Goal: Transaction & Acquisition: Purchase product/service

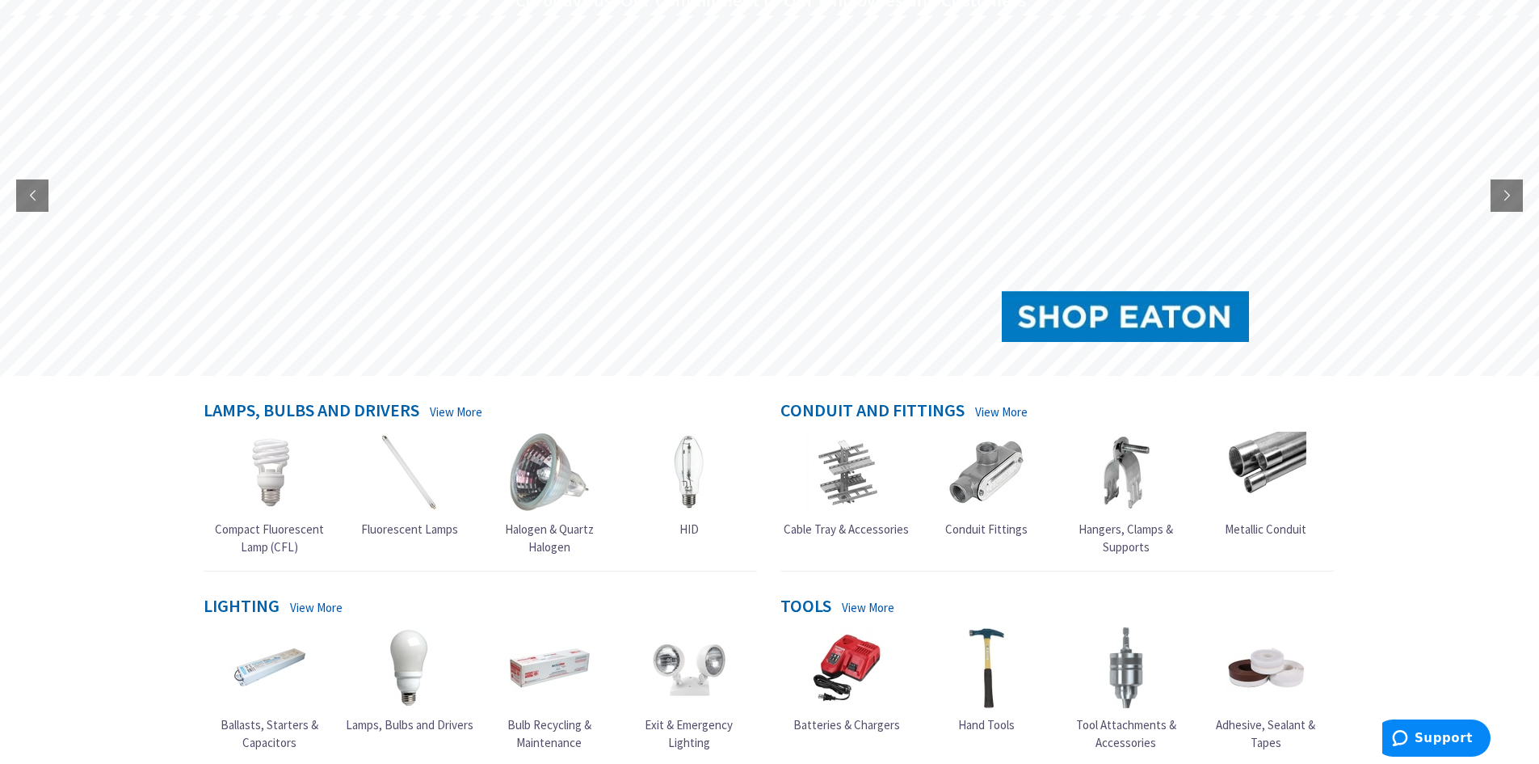
scroll to position [242, 0]
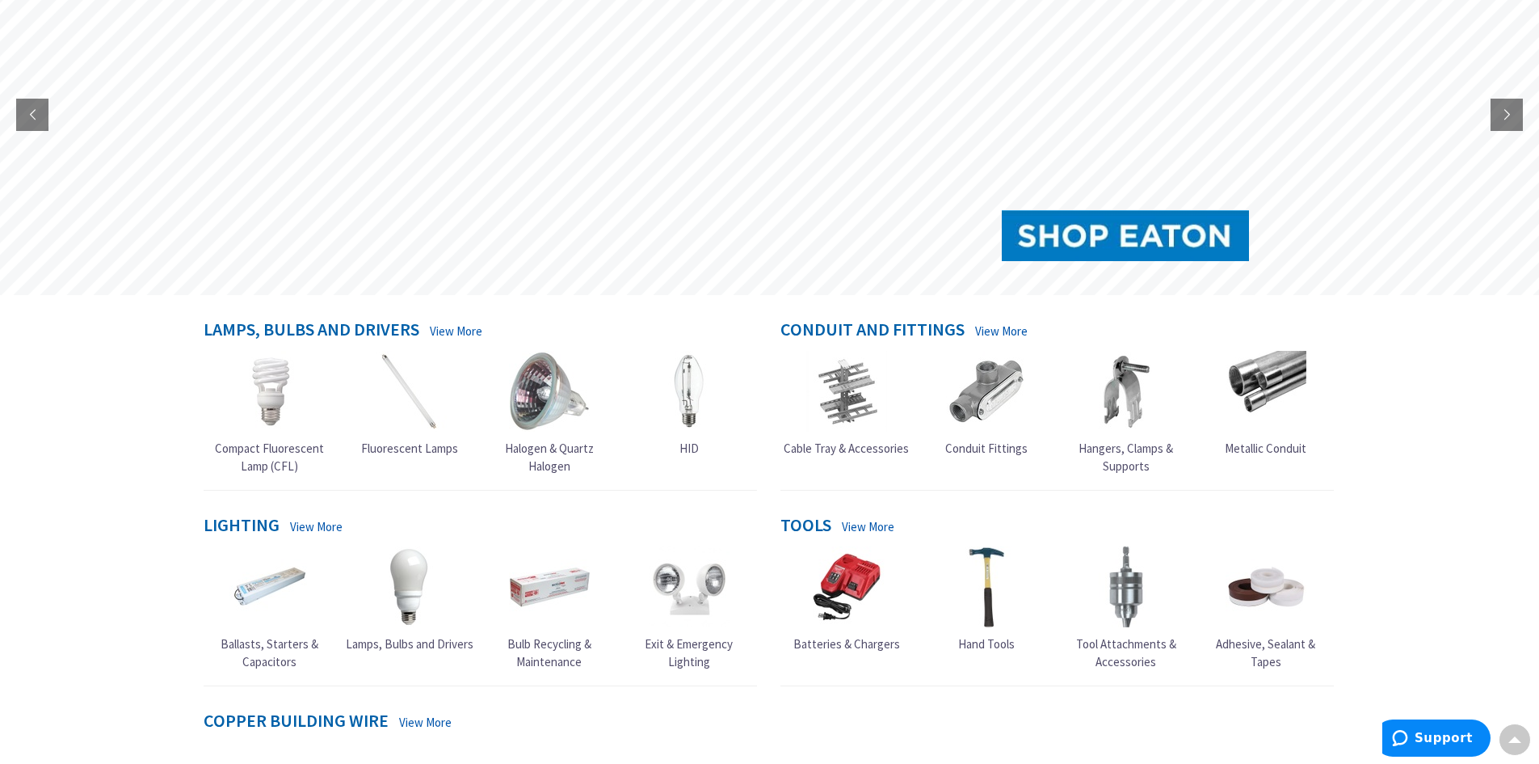
click at [406, 367] on span "Lamps, Bulbs and Drivers" at bounding box center [410, 643] width 128 height 15
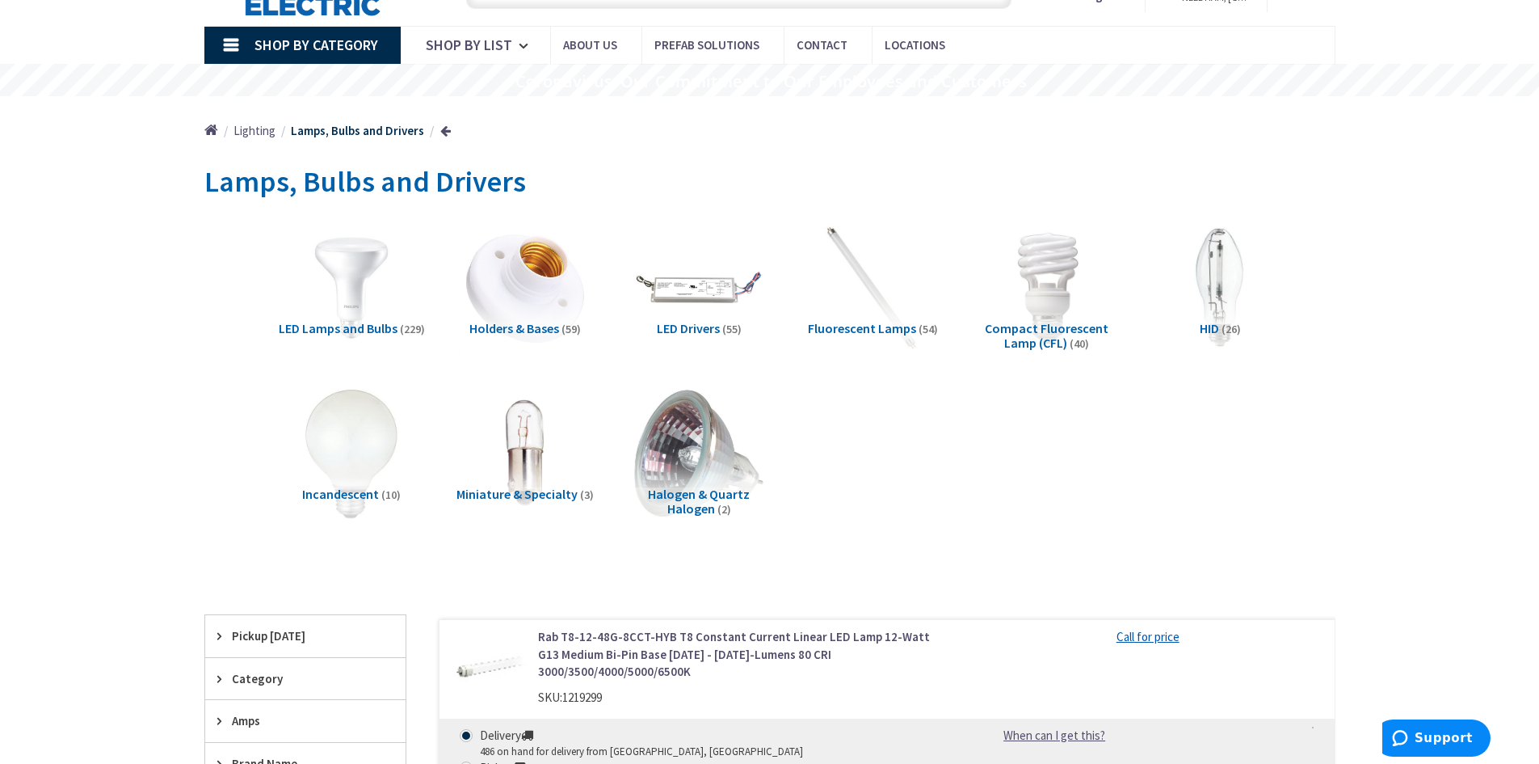
scroll to position [162, 0]
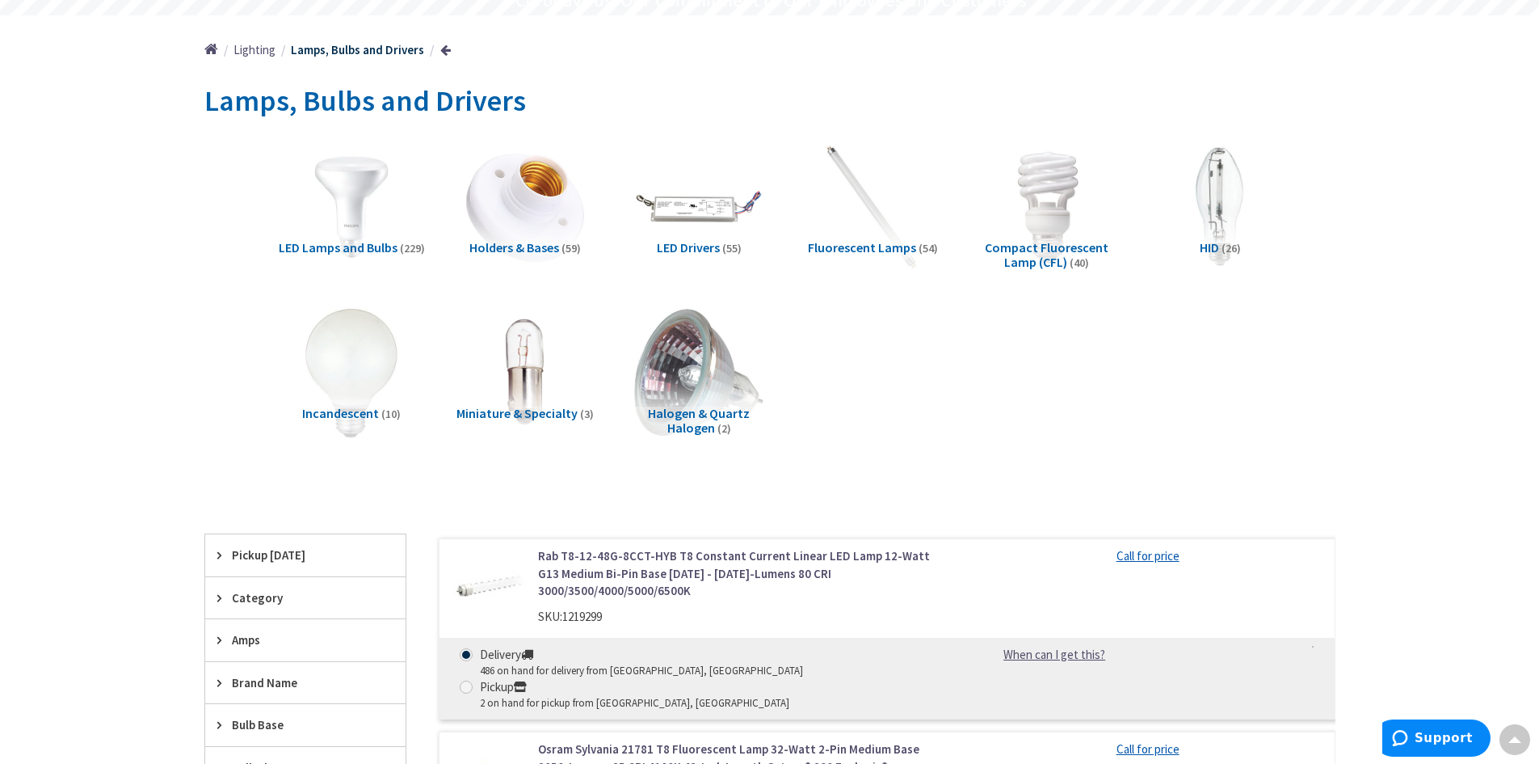
click at [354, 408] on span "Incandescent" at bounding box center [340, 413] width 77 height 16
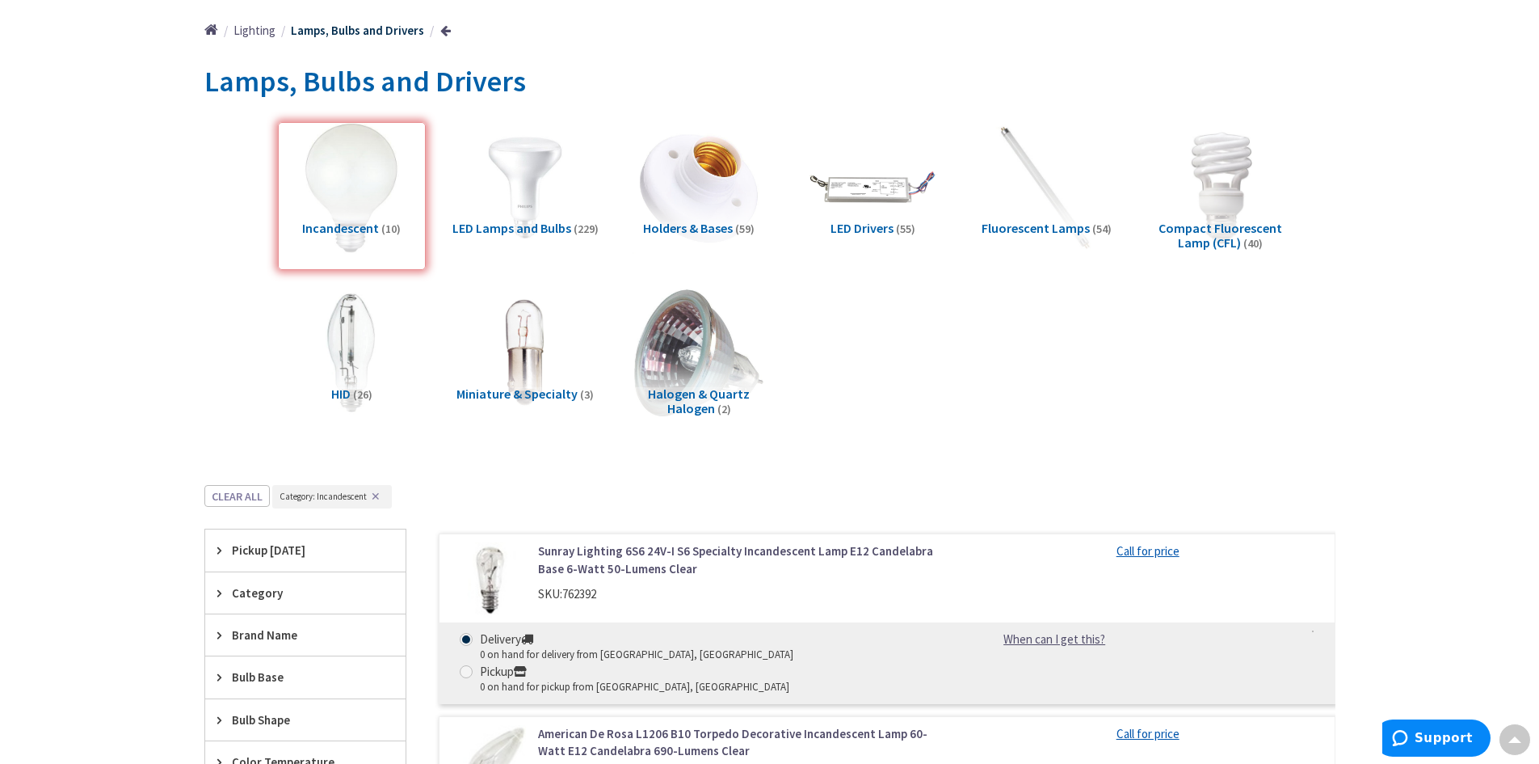
scroll to position [0, 0]
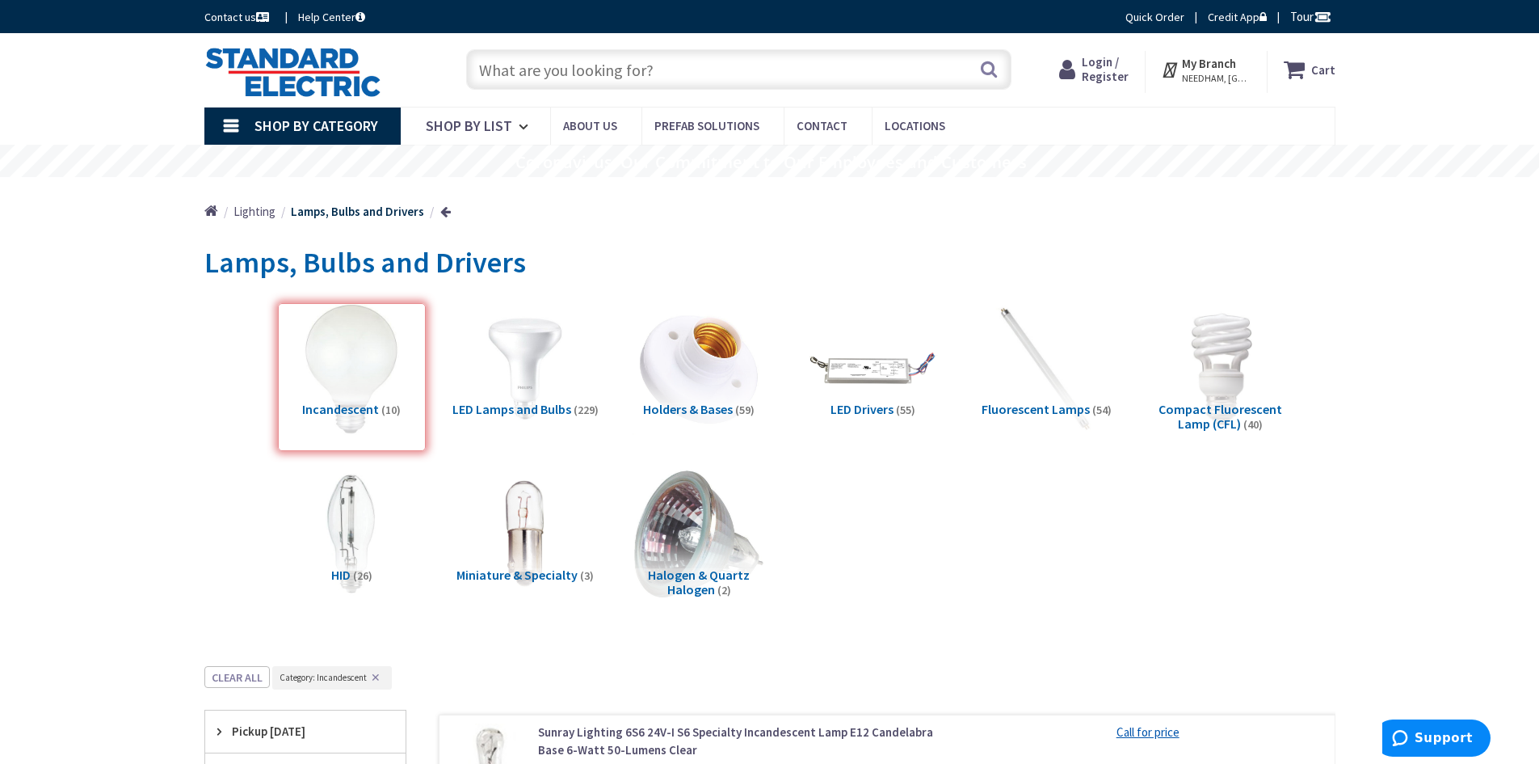
click at [628, 65] on input "text" at bounding box center [738, 69] width 545 height 40
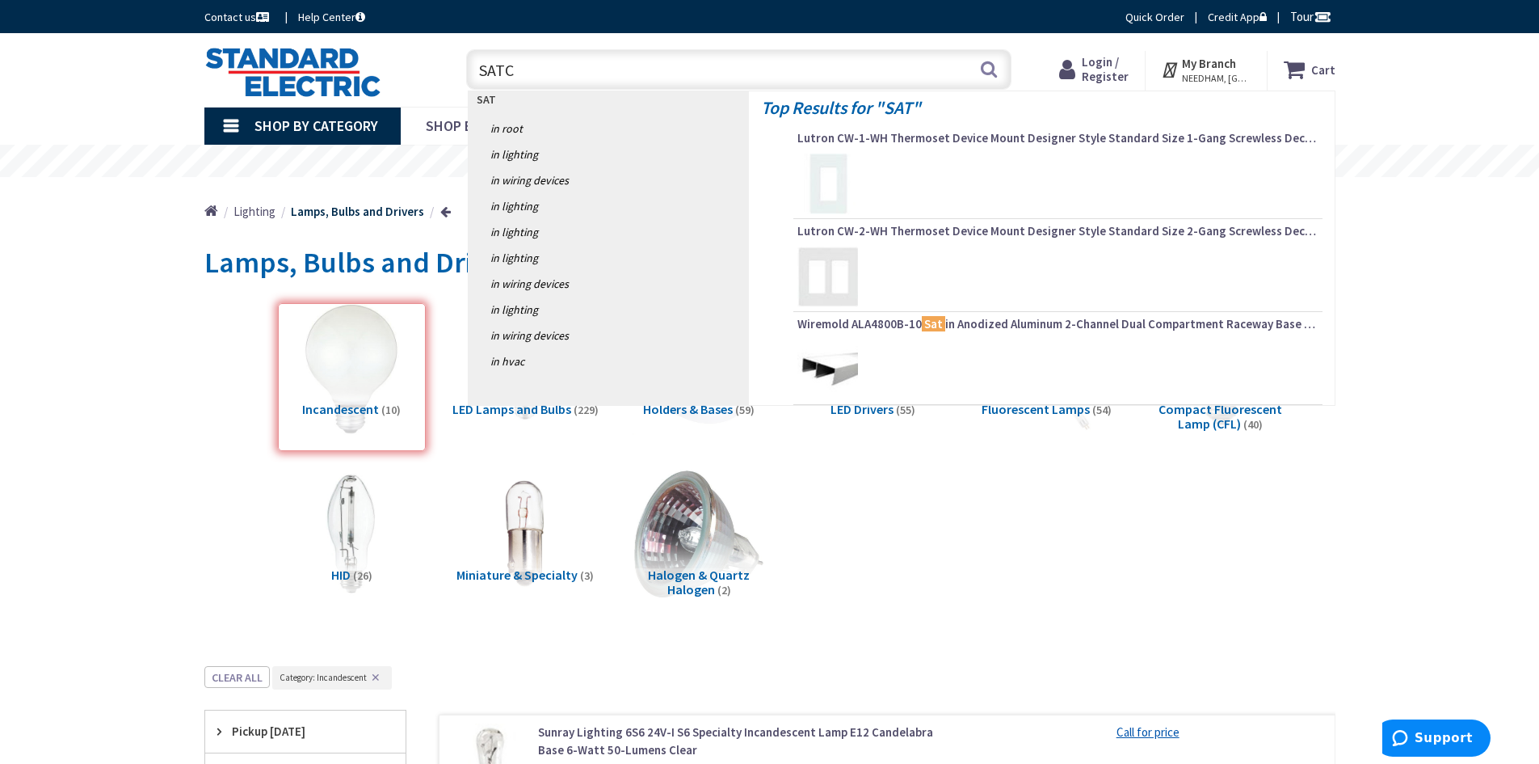
type input "SATCO"
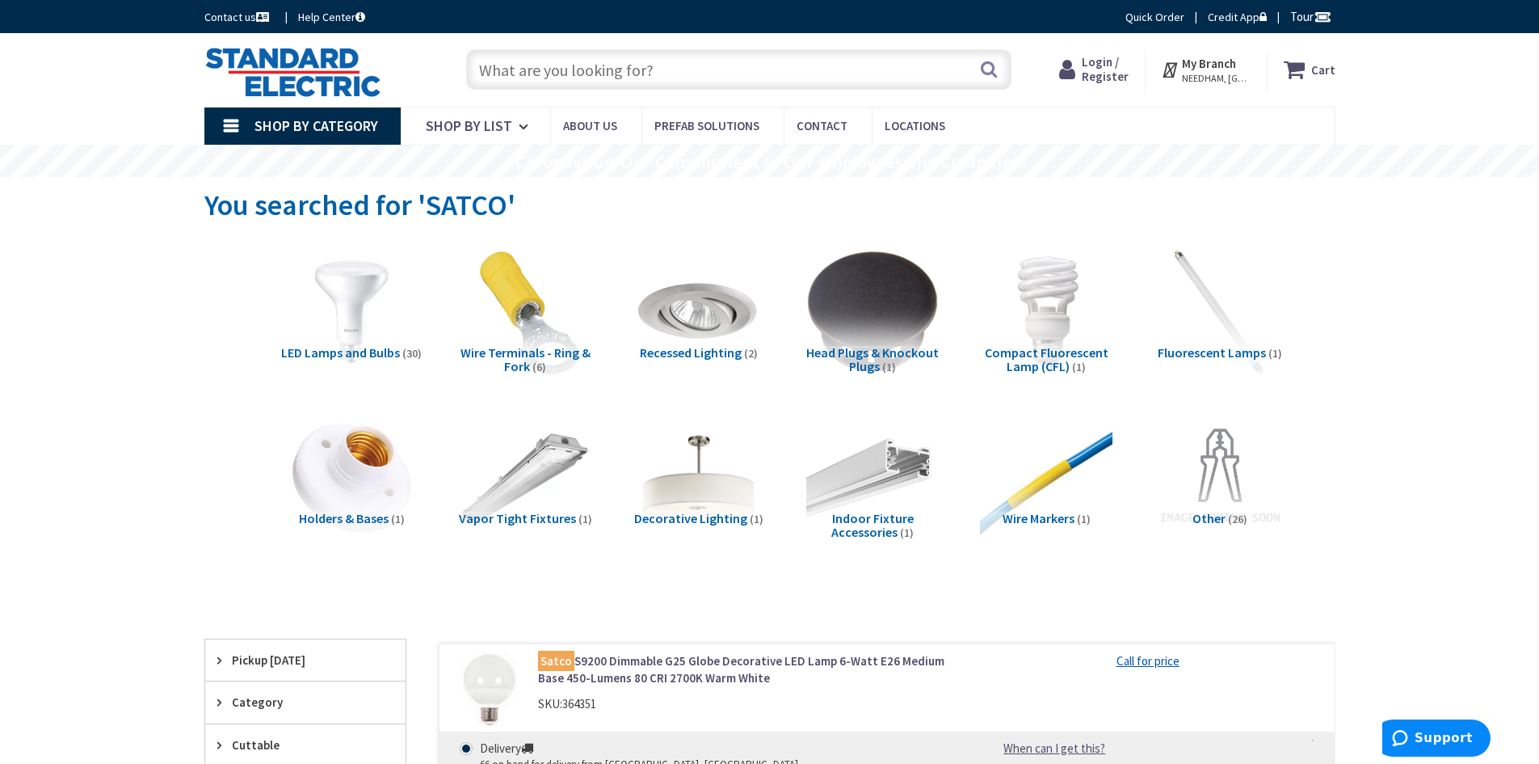
click at [626, 65] on input "text" at bounding box center [738, 69] width 545 height 40
